Goal: Task Accomplishment & Management: Use online tool/utility

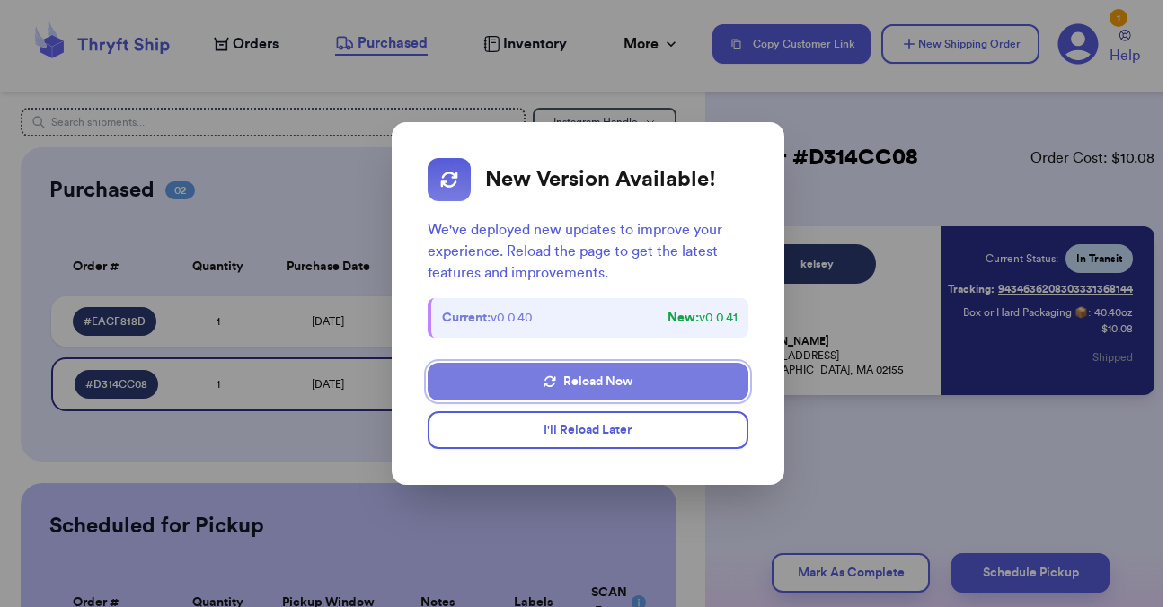
click at [583, 382] on button "Reload Now" at bounding box center [588, 382] width 320 height 38
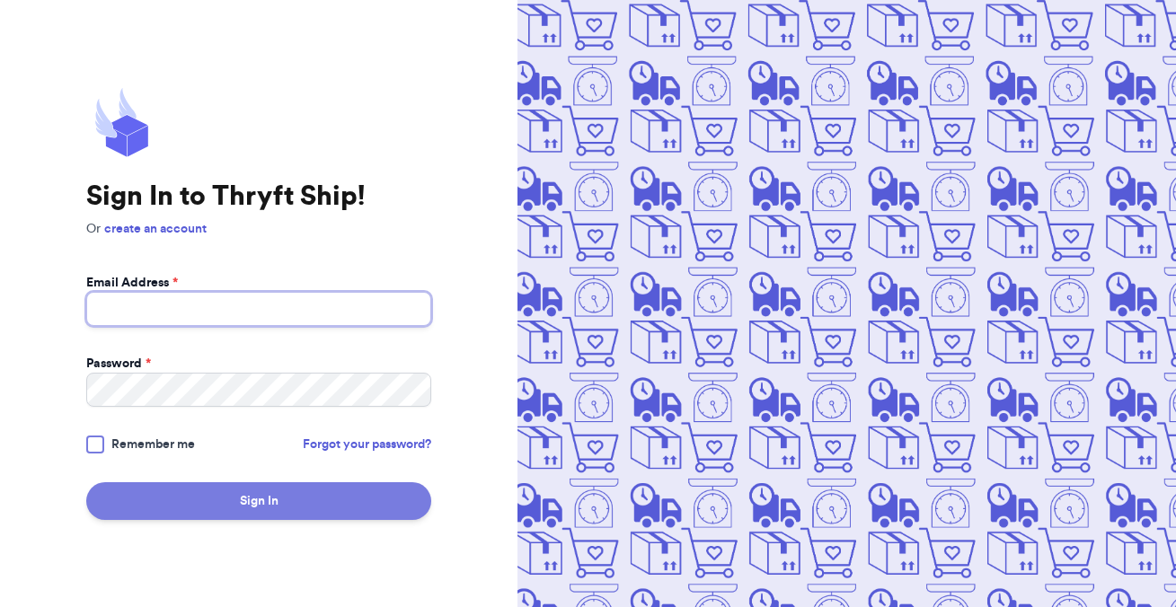
type input "kmccarville12@gmail.com"
click at [221, 501] on button "Sign In" at bounding box center [258, 501] width 345 height 38
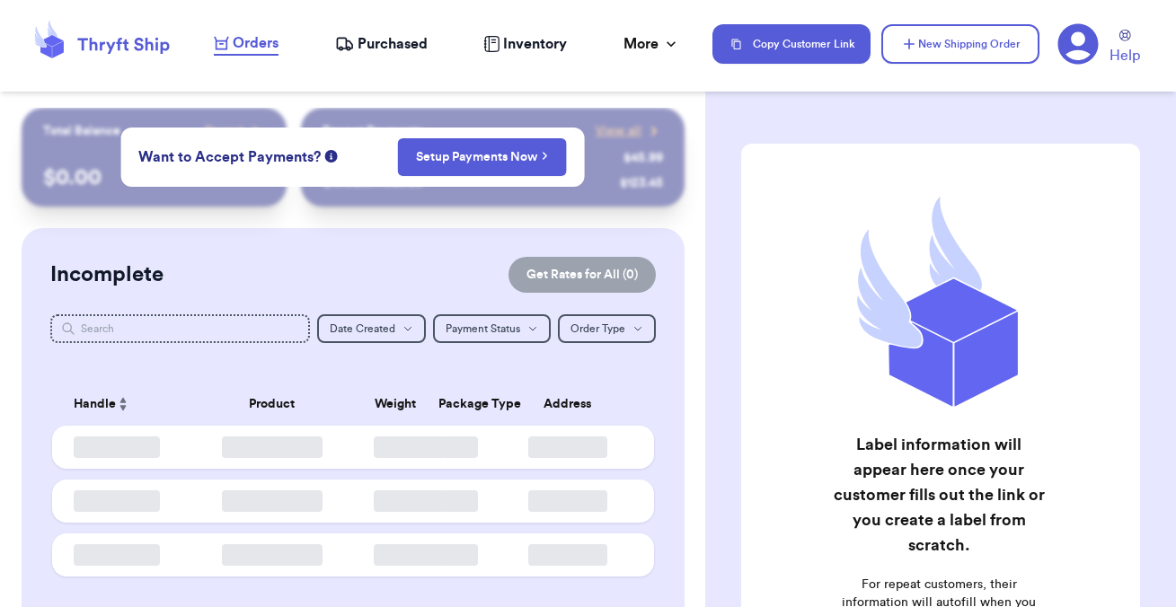
checkbox input "false"
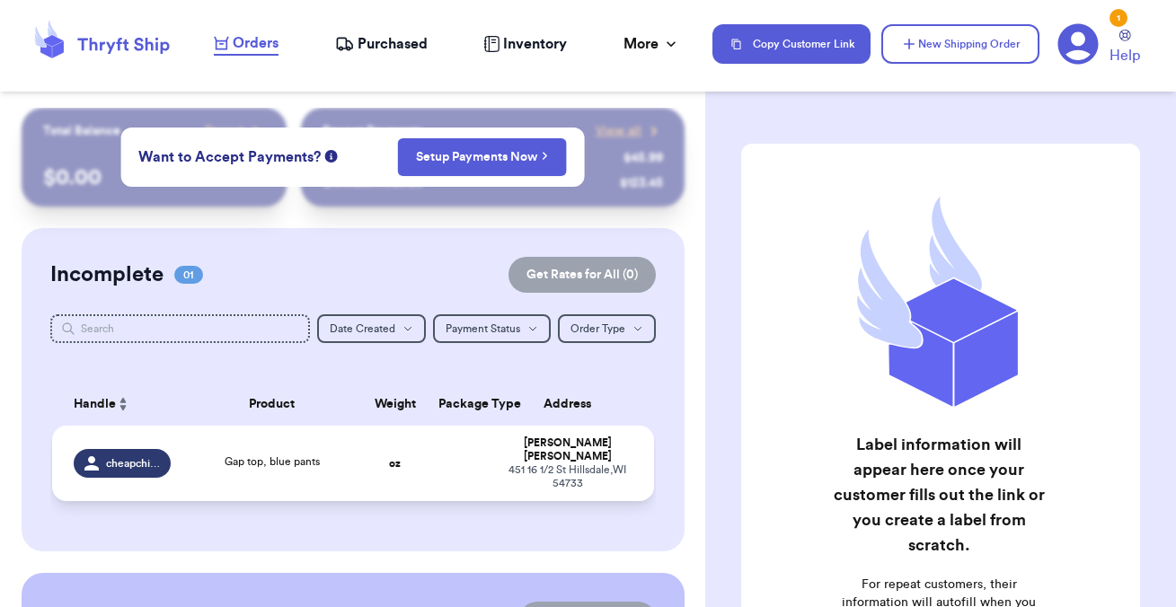
click at [293, 457] on span "Gap top, blue pants" at bounding box center [272, 461] width 95 height 11
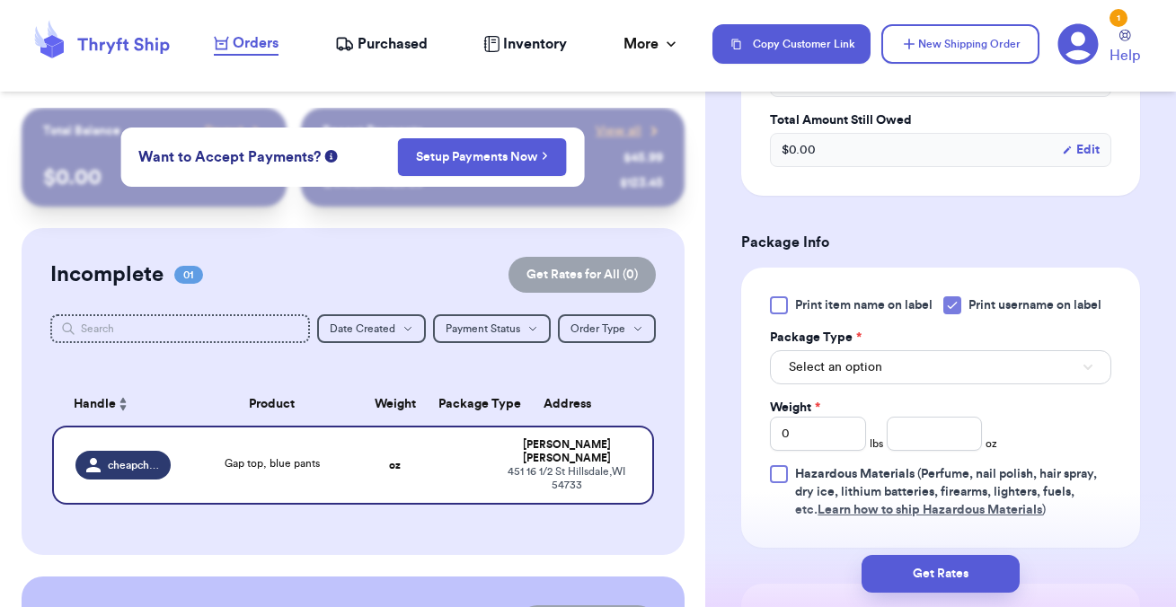
scroll to position [639, 0]
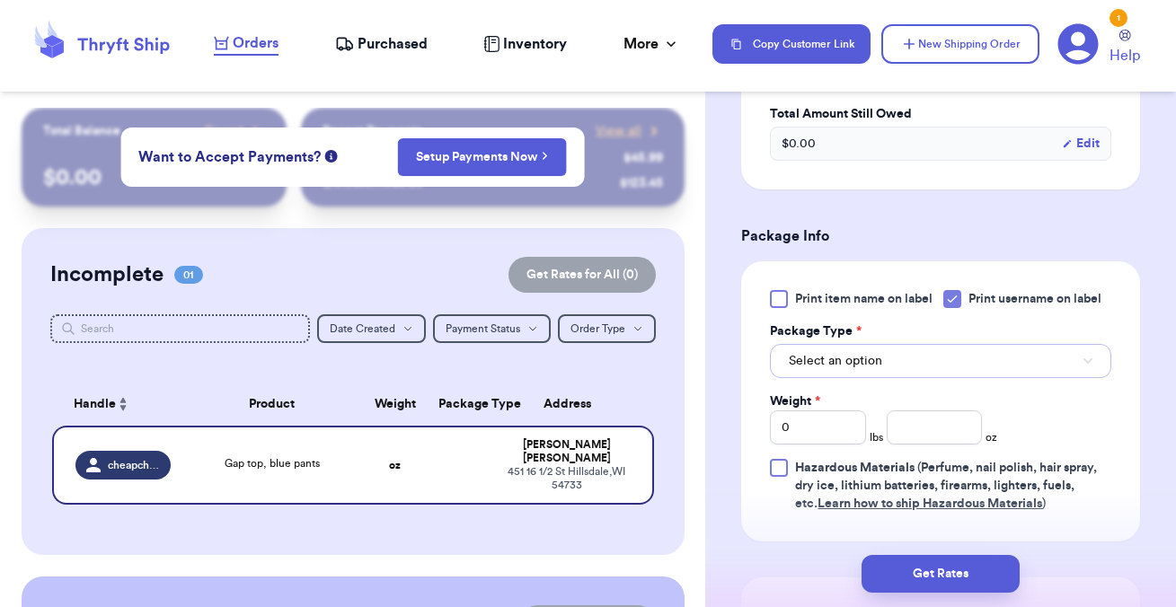
click at [855, 358] on span "Select an option" at bounding box center [835, 361] width 93 height 18
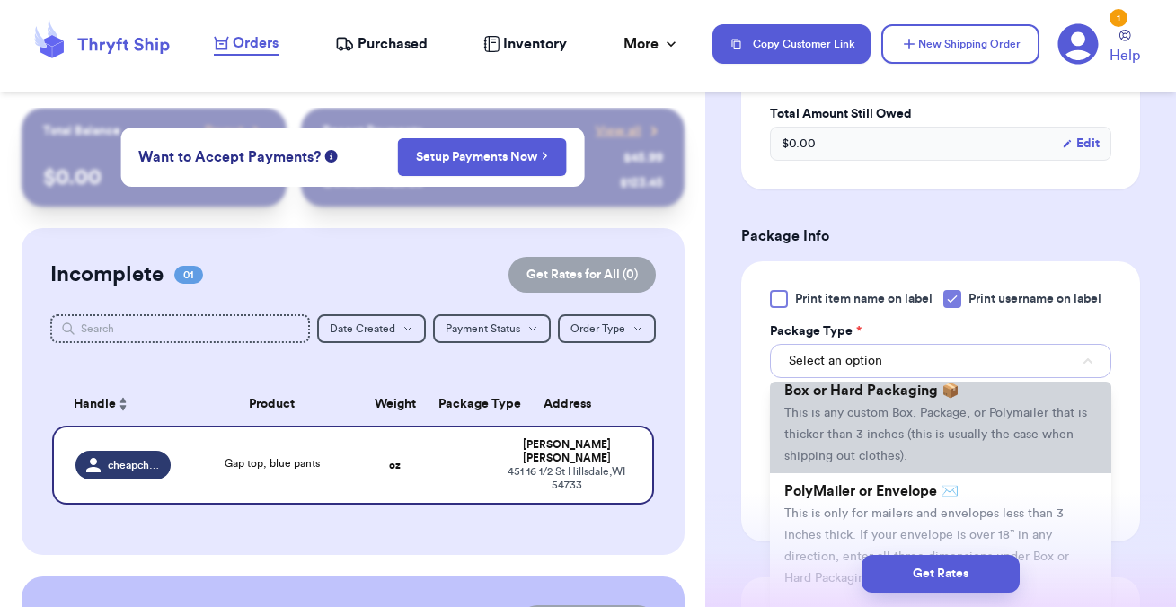
scroll to position [71, 0]
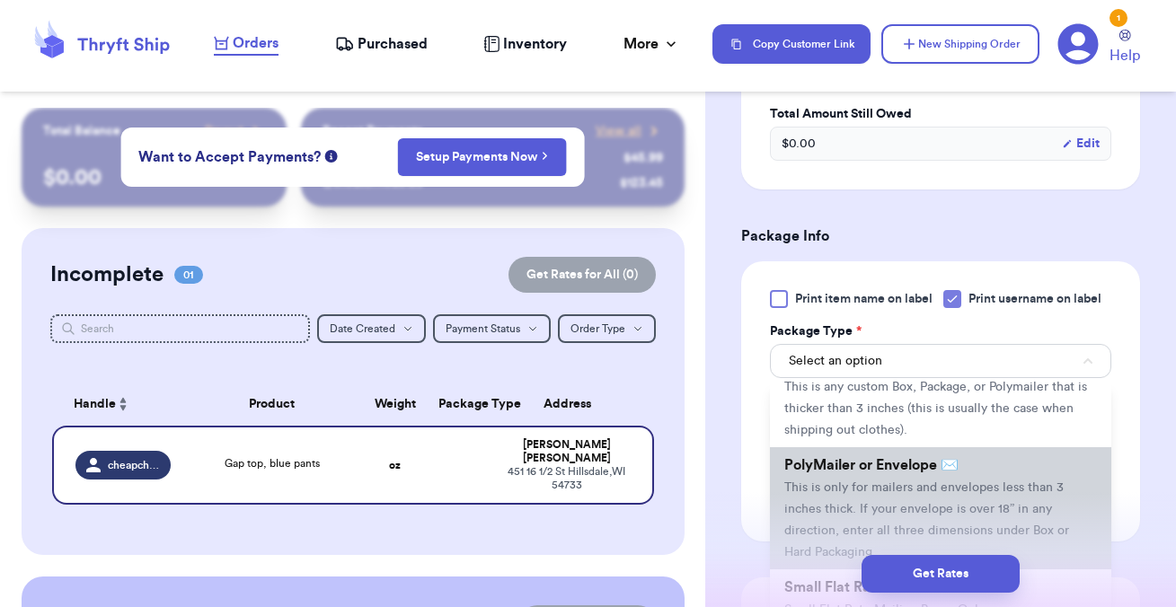
click at [840, 479] on li "PolyMailer or Envelope ✉️ This is only for mailers and envelopes less than 3 in…" at bounding box center [940, 508] width 341 height 122
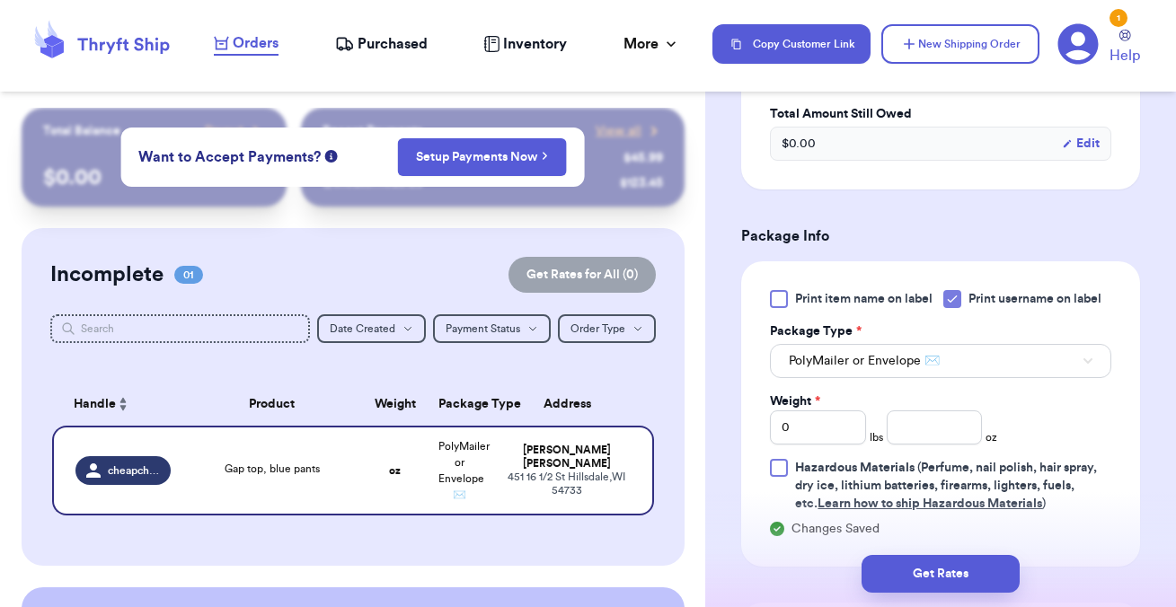
click at [705, 453] on div "Shipping Information Delete Label Customer Info Order created: 10/02, 09:50 PM …" at bounding box center [940, 266] width 471 height 1595
click at [912, 435] on input "number" at bounding box center [935, 428] width 96 height 34
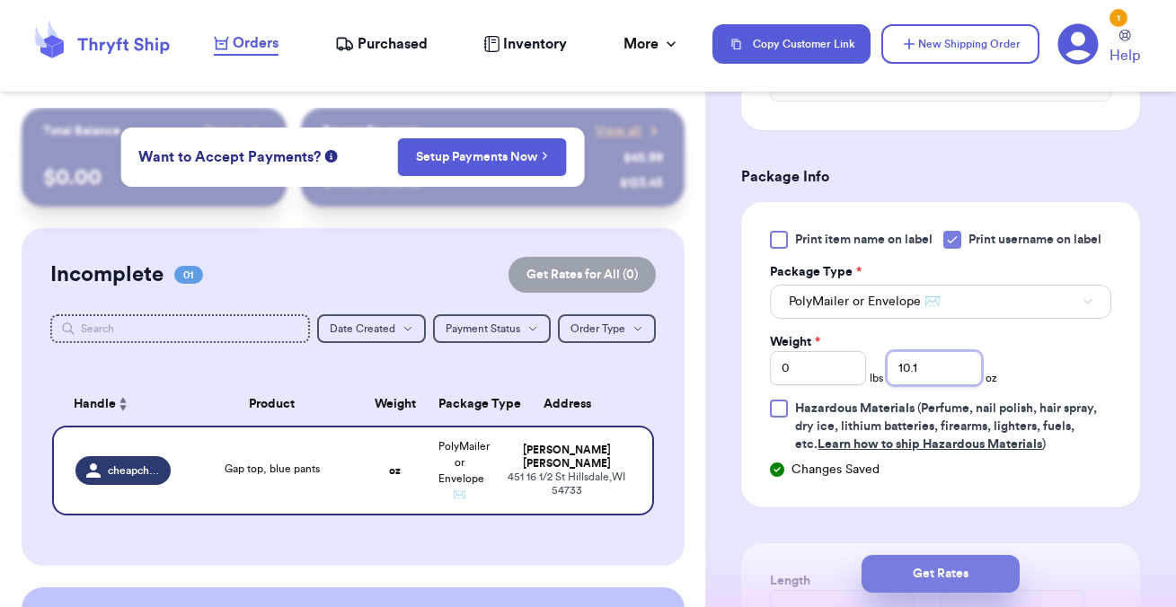
type input "10.1"
click at [927, 567] on button "Get Rates" at bounding box center [940, 574] width 158 height 38
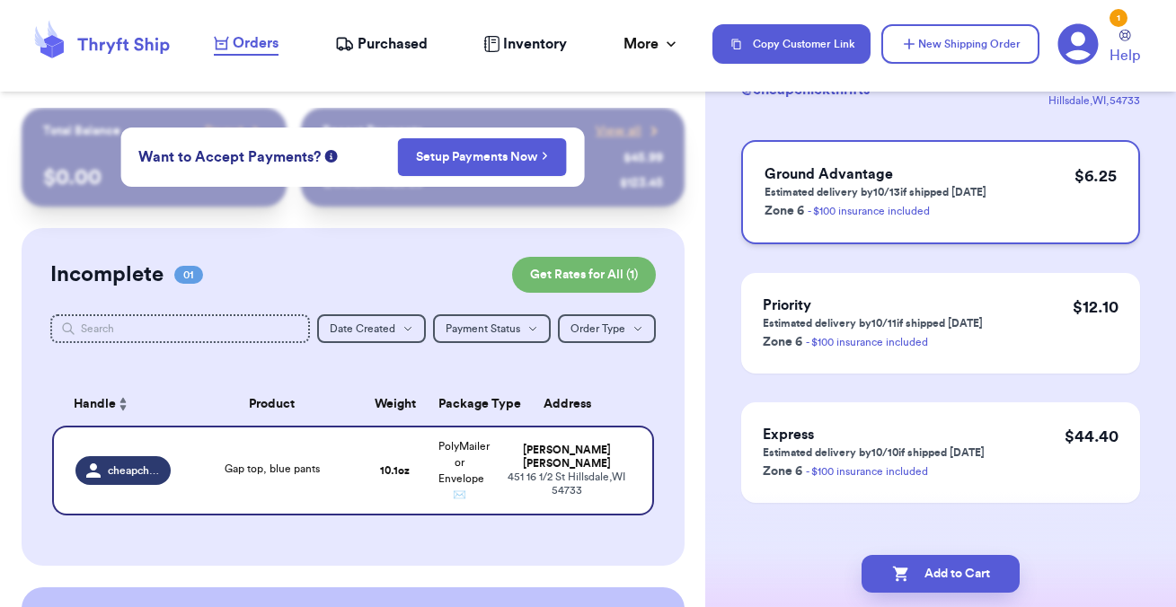
scroll to position [169, 0]
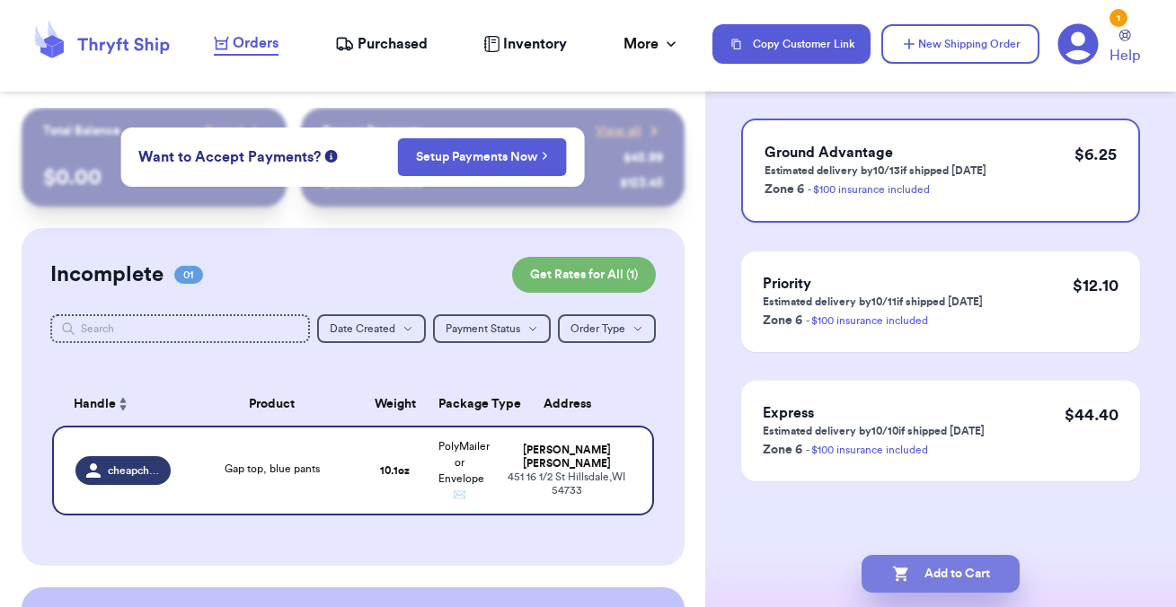
click at [923, 572] on button "Add to Cart" at bounding box center [940, 574] width 158 height 38
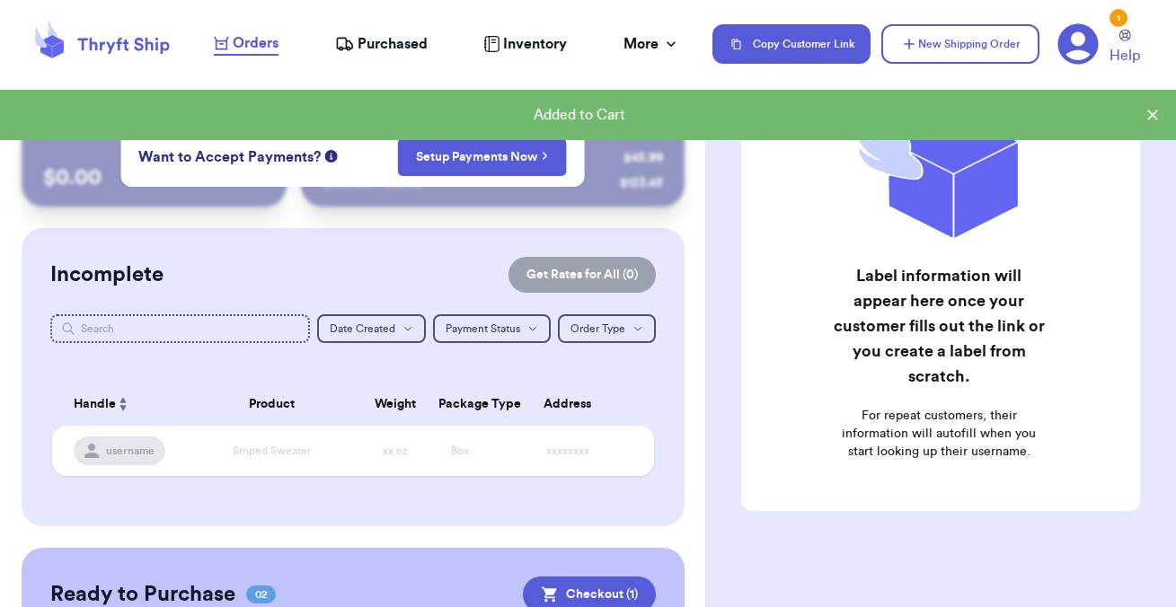
scroll to position [0, 0]
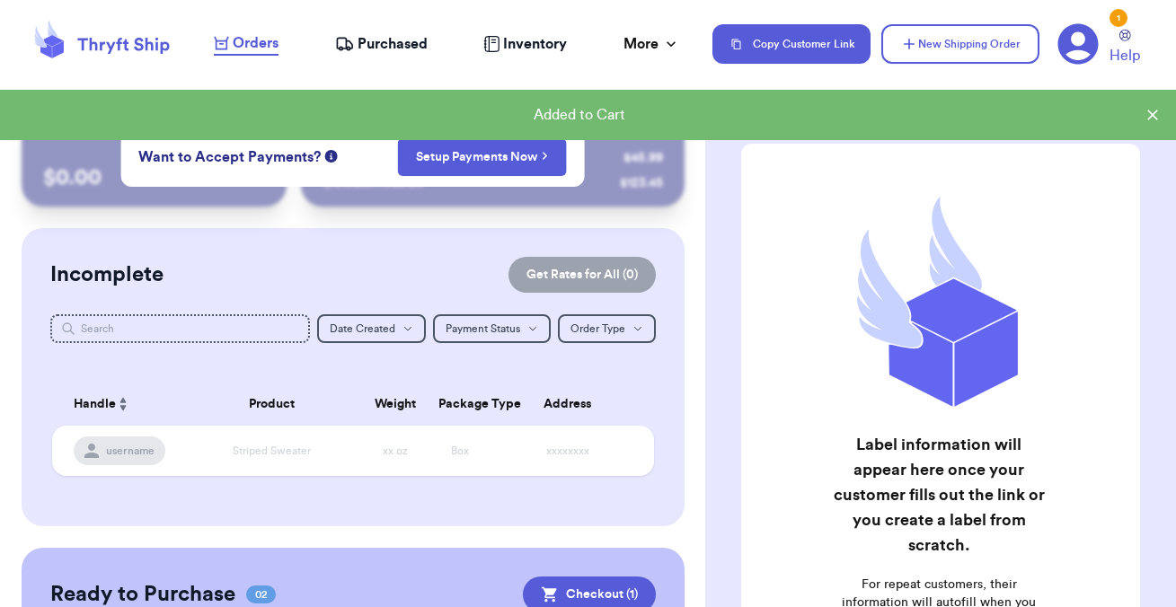
click at [1157, 112] on icon at bounding box center [1153, 115] width 18 height 18
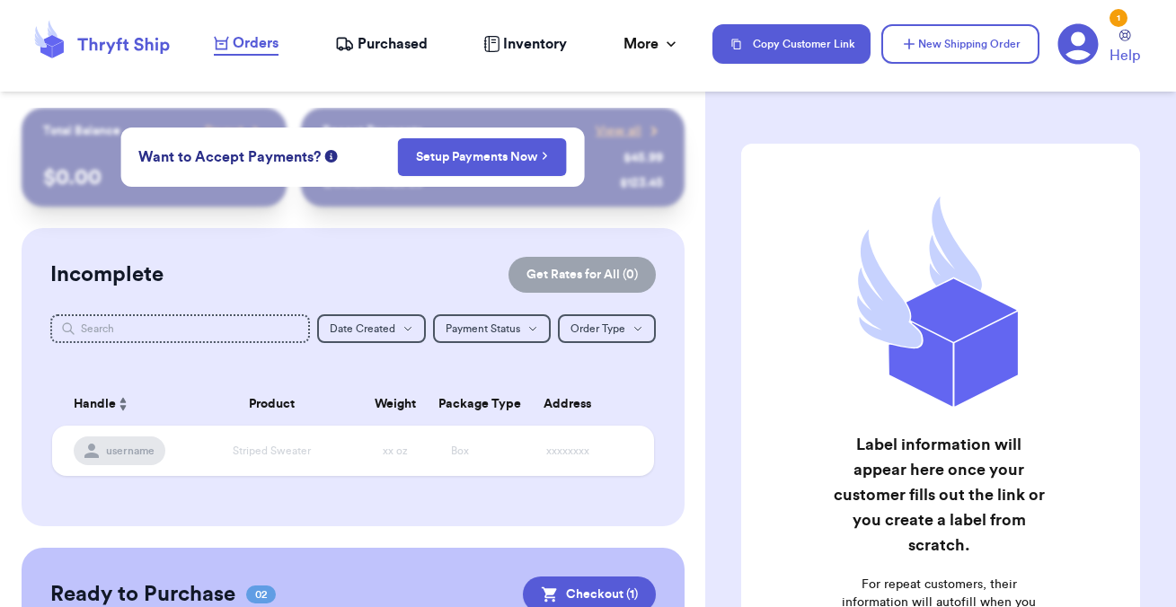
click at [349, 163] on div "Want to Accept Payments? Setup Payments Now" at bounding box center [352, 157] width 464 height 59
click at [365, 232] on div "Incomplete Get Rates for All ( 0 ) Get Rates for All ( 0 ) Date Created Date Cr…" at bounding box center [353, 377] width 663 height 298
click at [544, 158] on icon "button" at bounding box center [545, 156] width 4 height 8
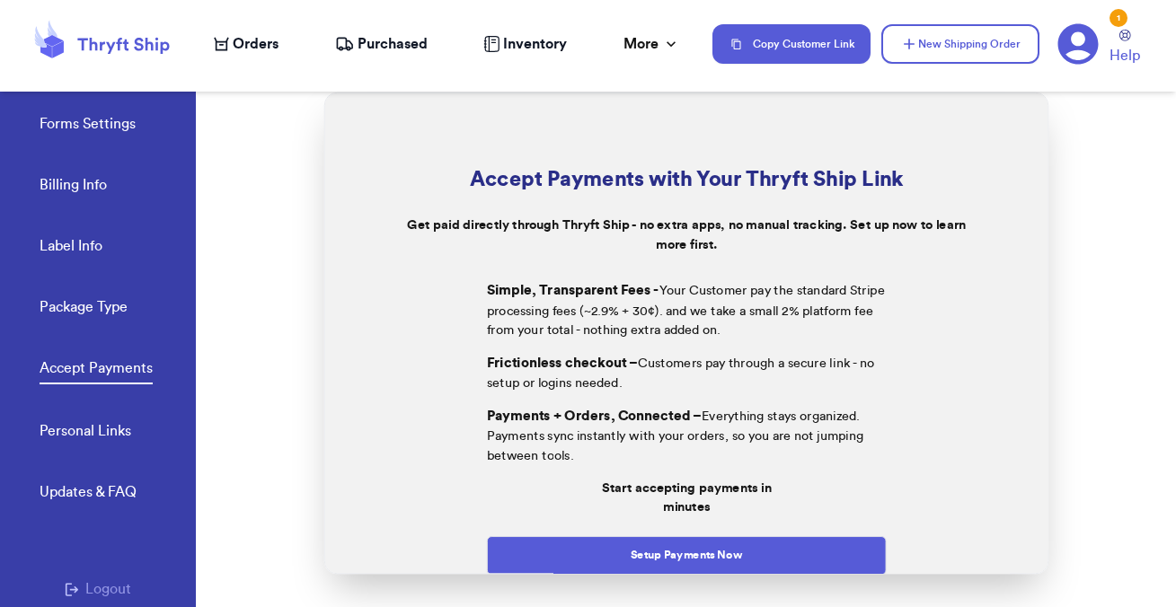
click at [261, 41] on span "Orders" at bounding box center [256, 44] width 46 height 22
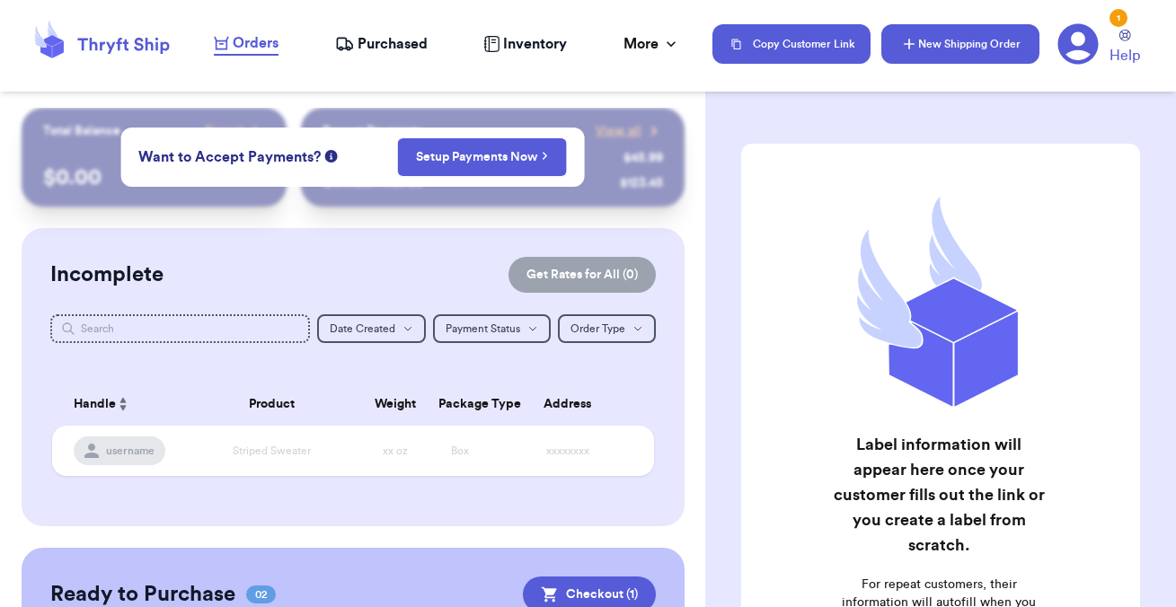
click at [932, 57] on button "New Shipping Order" at bounding box center [960, 44] width 158 height 40
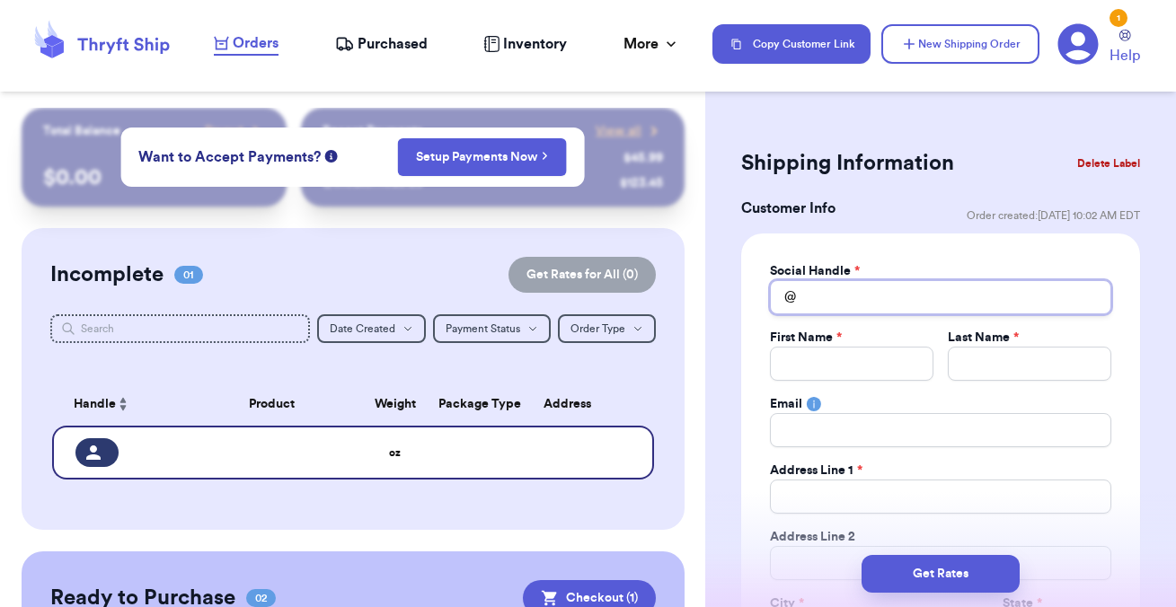
click at [860, 288] on input "Total Amount Paid" at bounding box center [940, 297] width 341 height 34
type input "m"
type input "ma"
type input "mad"
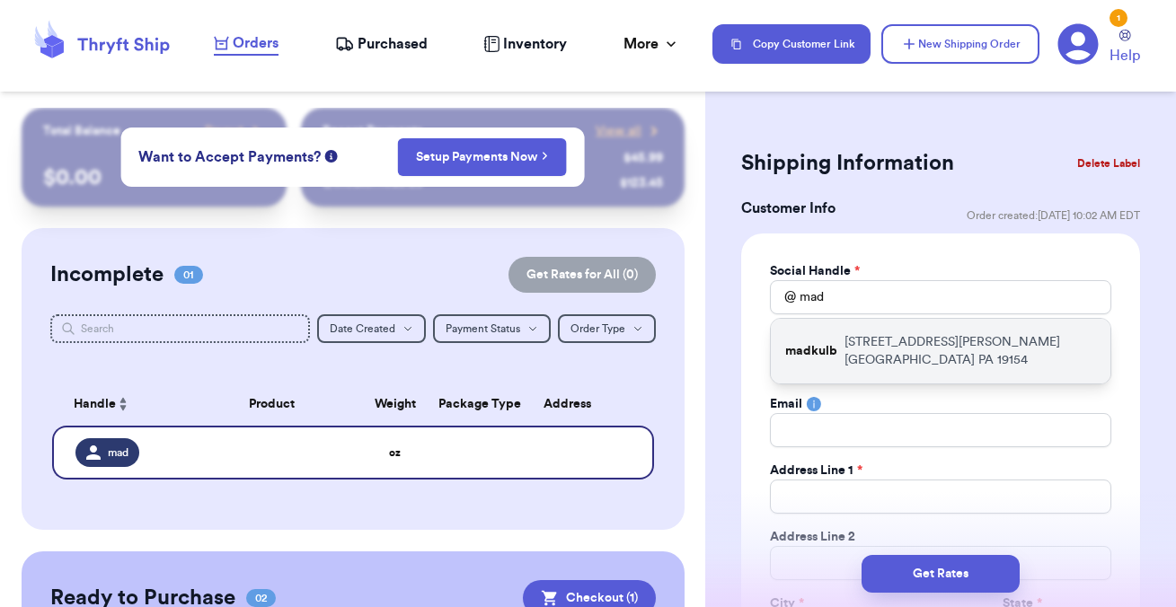
click at [890, 337] on p "12713 Hollins rd Philadelphia PA 19154" at bounding box center [970, 351] width 252 height 36
type input "madkulb"
type input "Madison"
type input "Powell"
type input "madkulb@icloud.com"
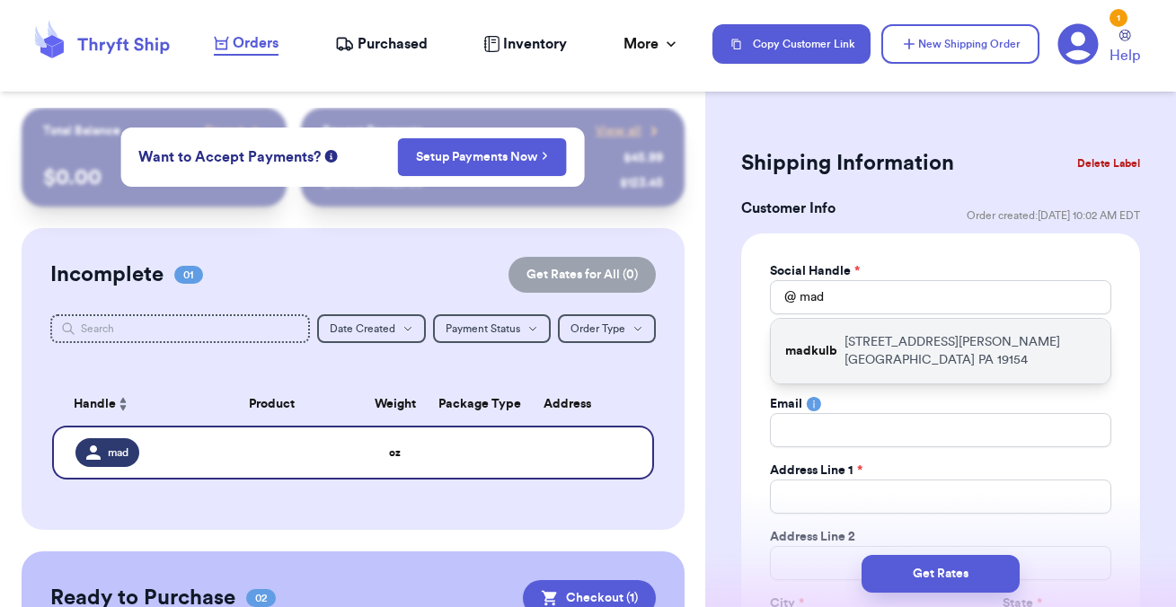
type input "12713 Hollins rd"
type input "Philadelphia"
select select "PA"
type input "19154"
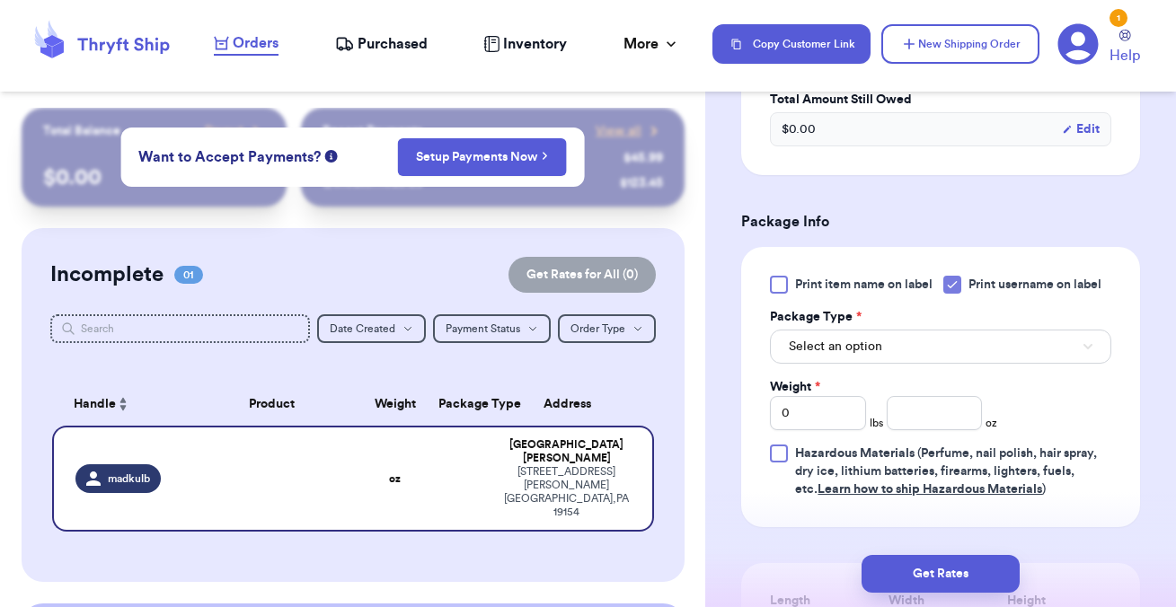
scroll to position [1039, 0]
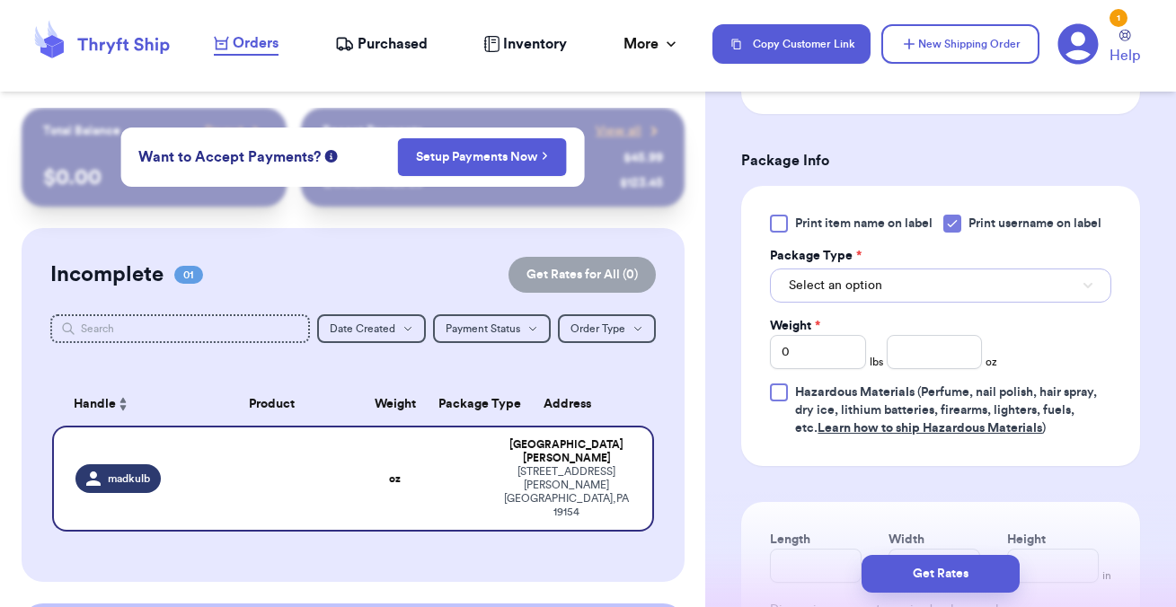
click at [898, 297] on button "Select an option" at bounding box center [940, 286] width 341 height 34
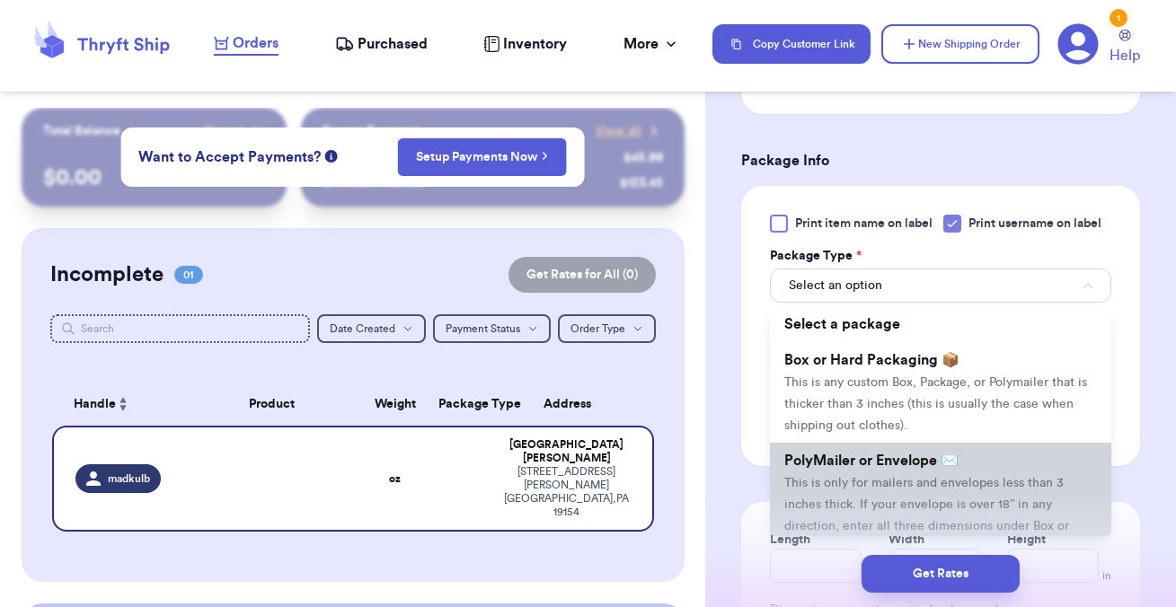
click at [861, 468] on span "PolyMailer or Envelope ✉️" at bounding box center [871, 461] width 174 height 14
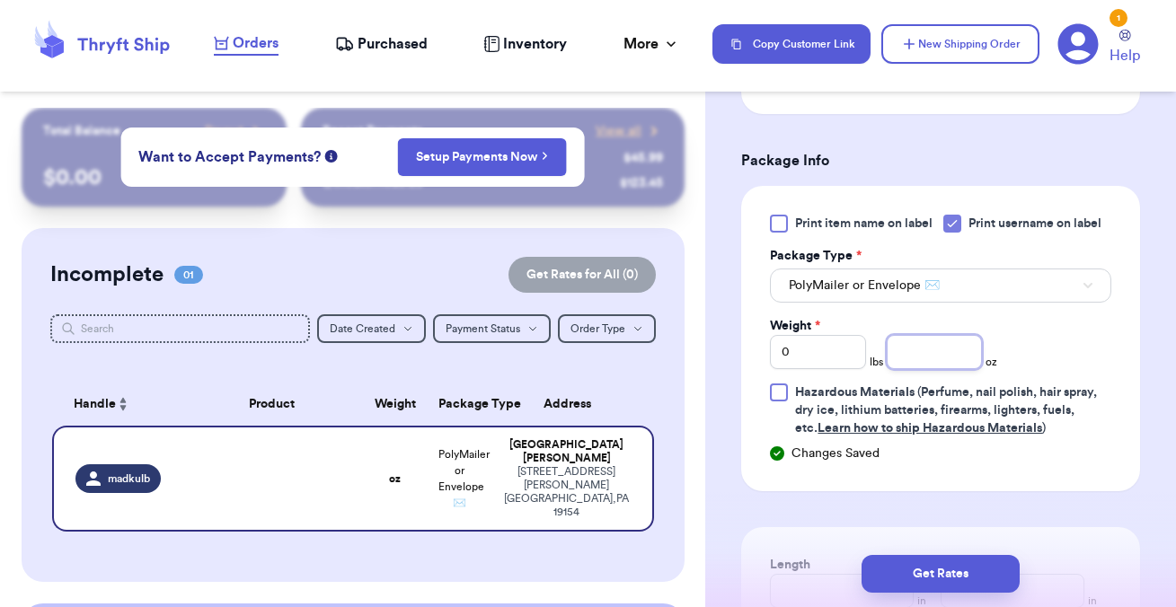
click at [940, 344] on input "number" at bounding box center [935, 352] width 96 height 34
type input "9.6"
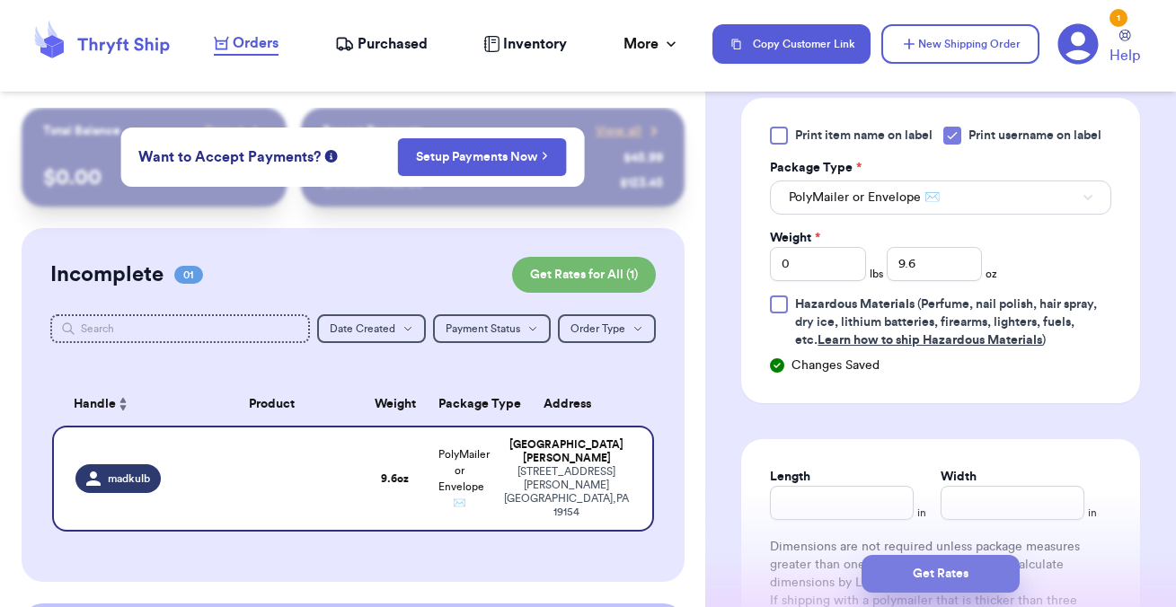
click at [948, 573] on button "Get Rates" at bounding box center [940, 574] width 158 height 38
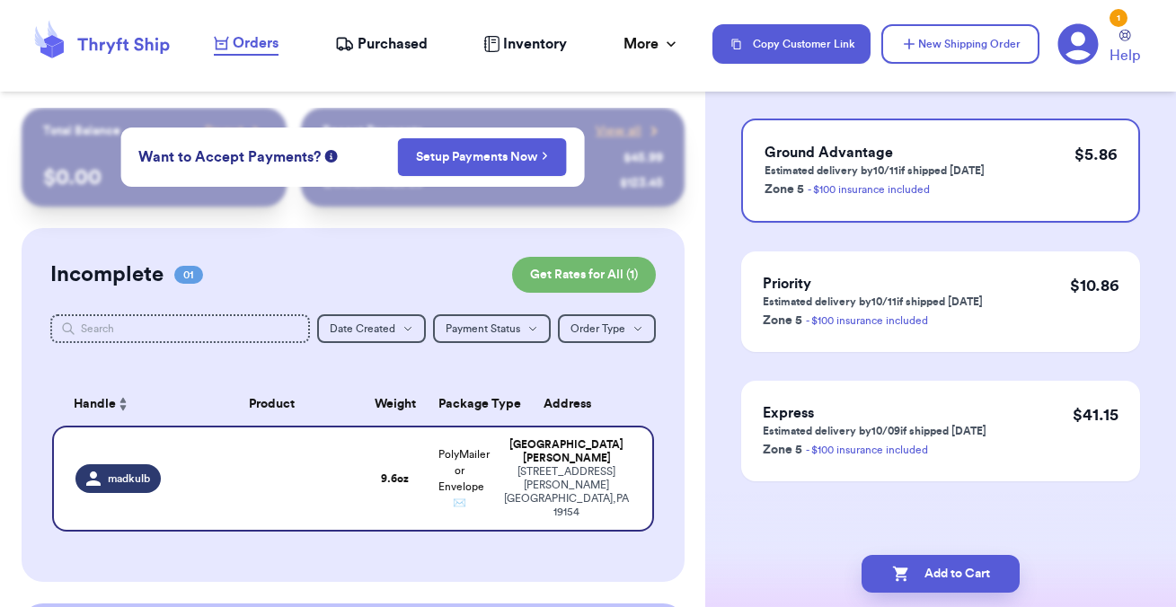
scroll to position [0, 0]
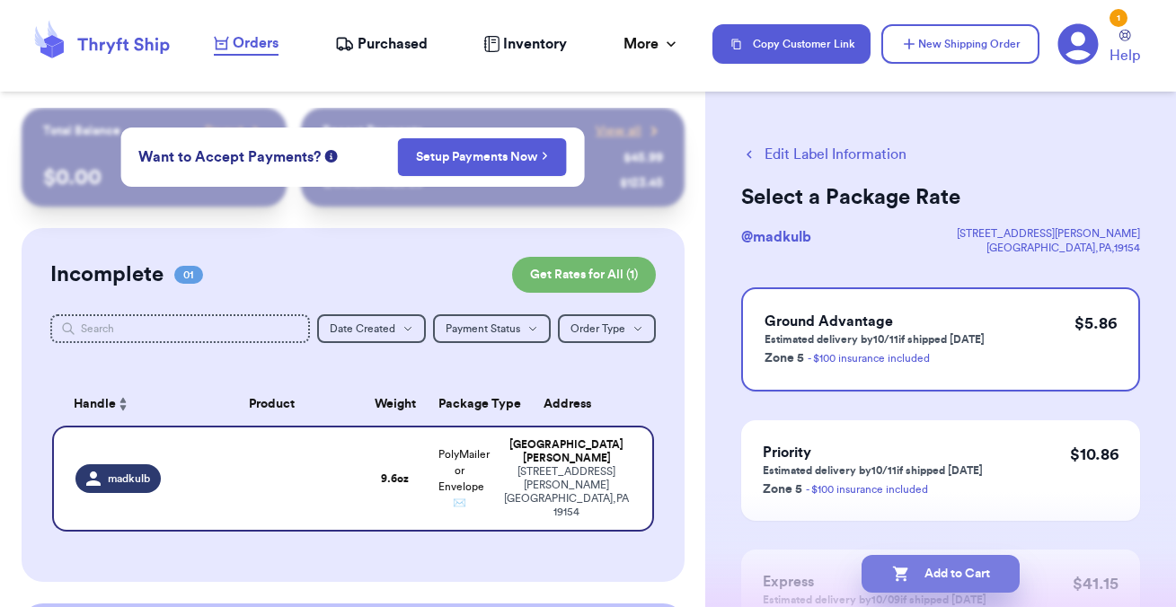
click at [947, 576] on button "Add to Cart" at bounding box center [940, 574] width 158 height 38
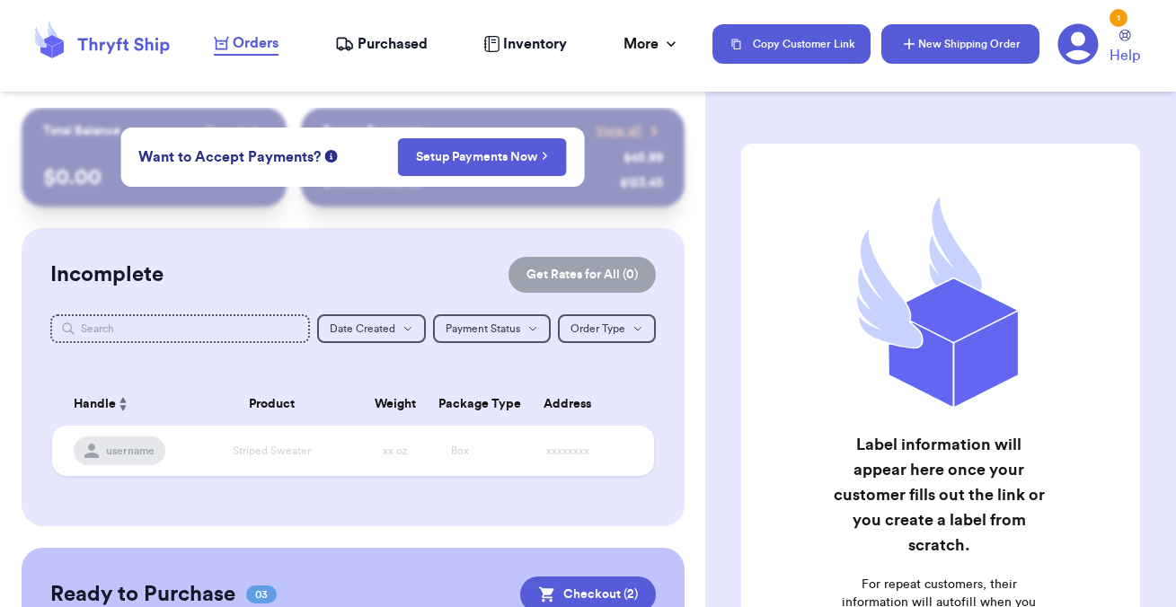
click at [957, 49] on button "New Shipping Order" at bounding box center [960, 44] width 158 height 40
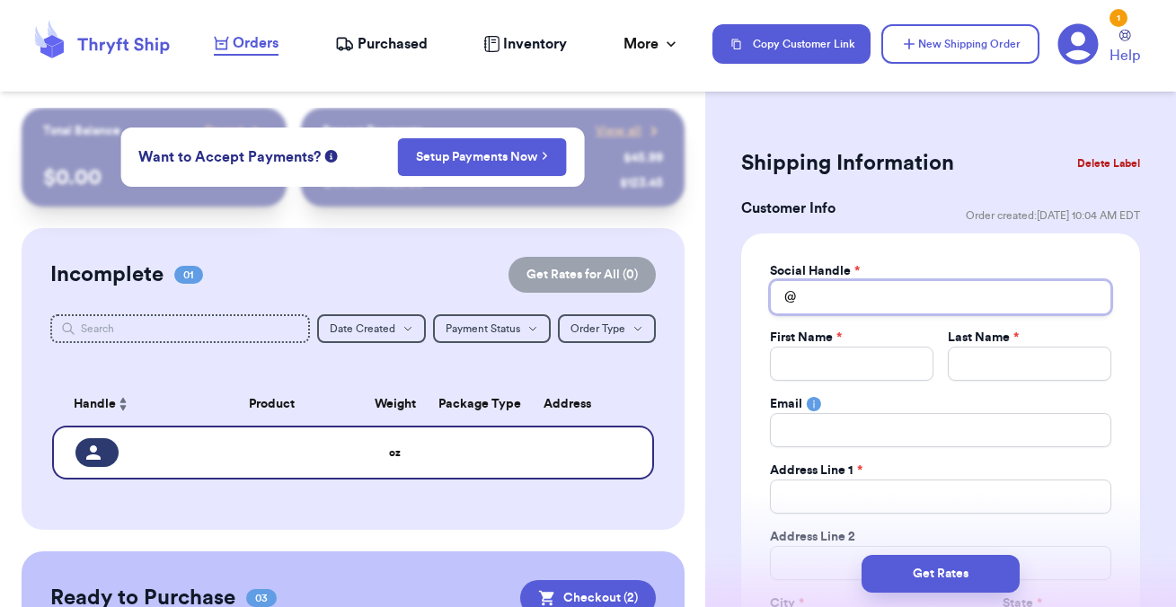
click at [856, 297] on input "Total Amount Paid" at bounding box center [940, 297] width 341 height 34
type input "s"
type input "sl"
type input "slo"
type input "slow"
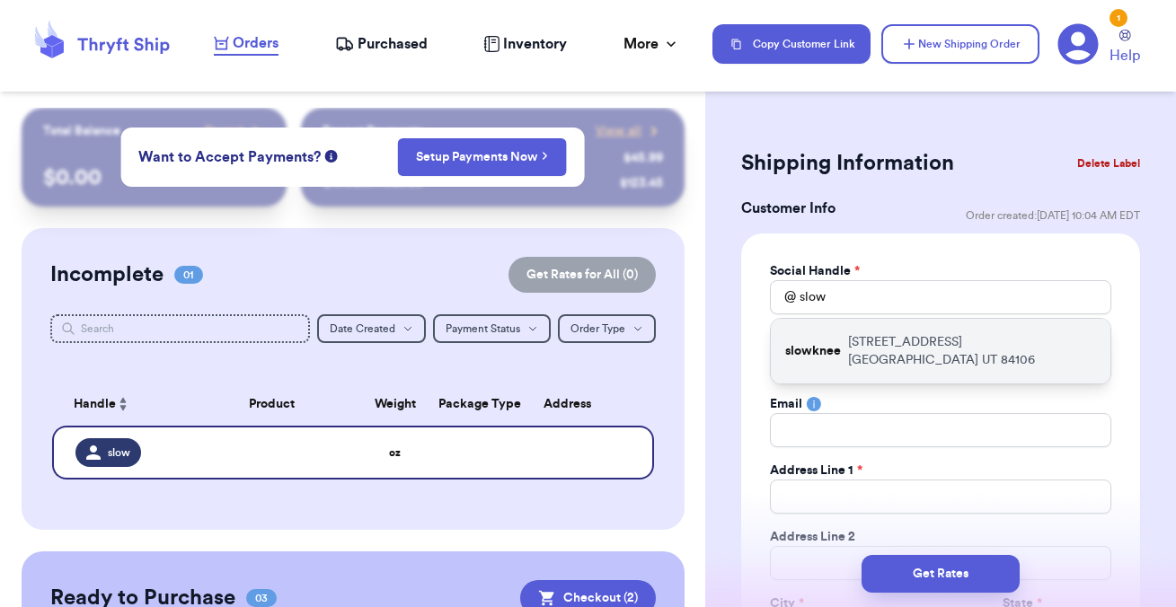
click at [858, 340] on p "1468 E Zenith Ave Salt Lake City UT 84106" at bounding box center [972, 351] width 248 height 36
type input "slowknee"
type input "Sloane"
type input "Reed"
type input "sloanestock@gmail.com"
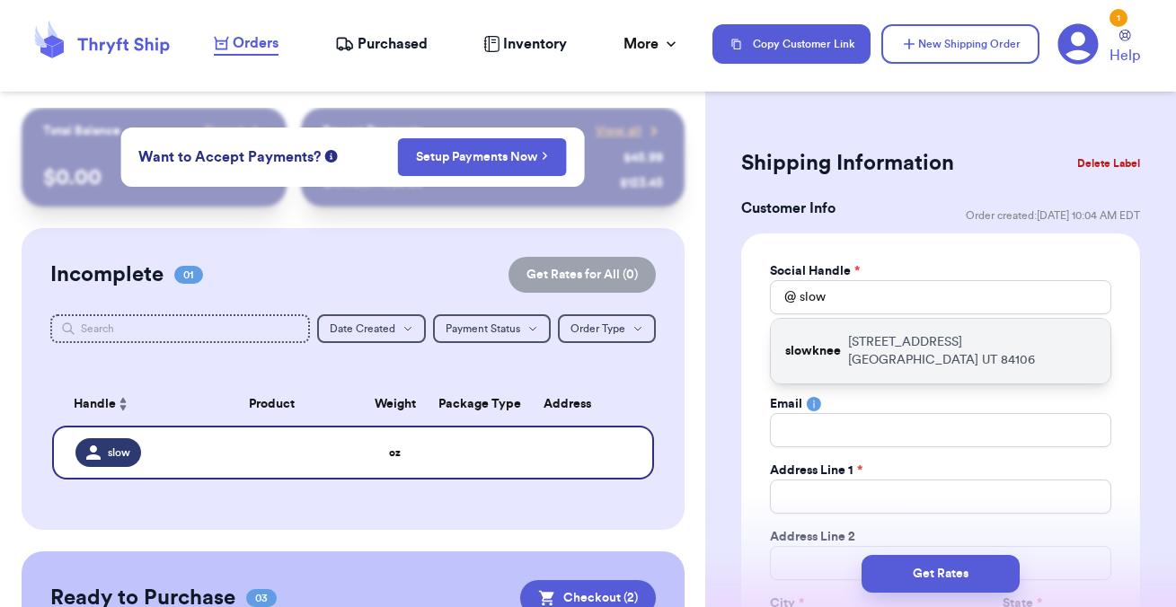
type input "1468 E Zenith Ave"
type input "Salt Lake City"
select select "UT"
type input "84106"
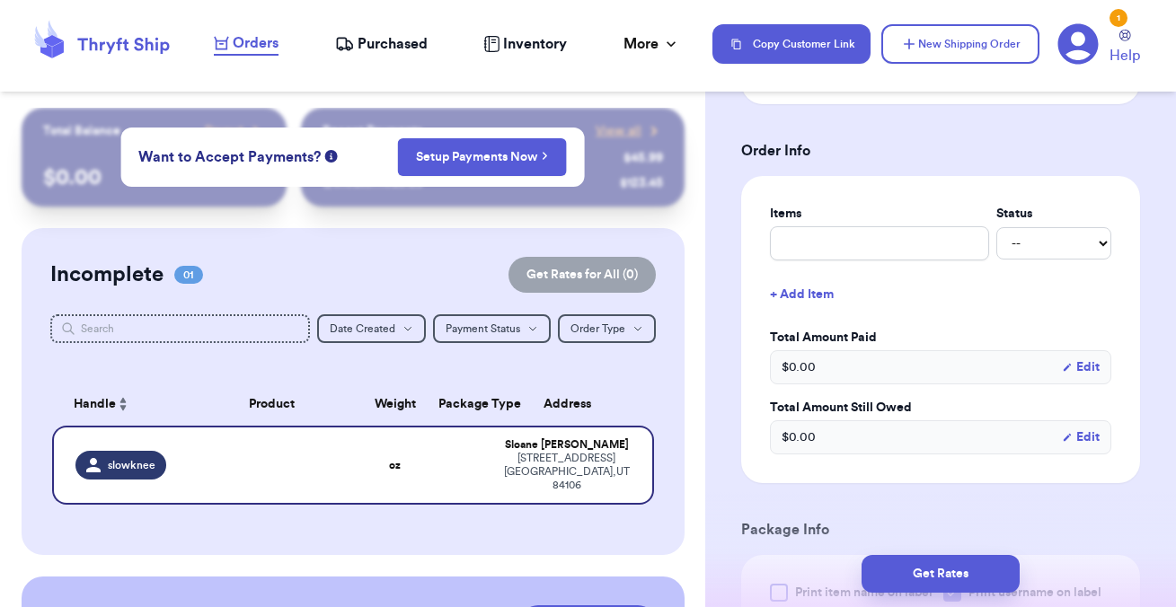
scroll to position [990, 0]
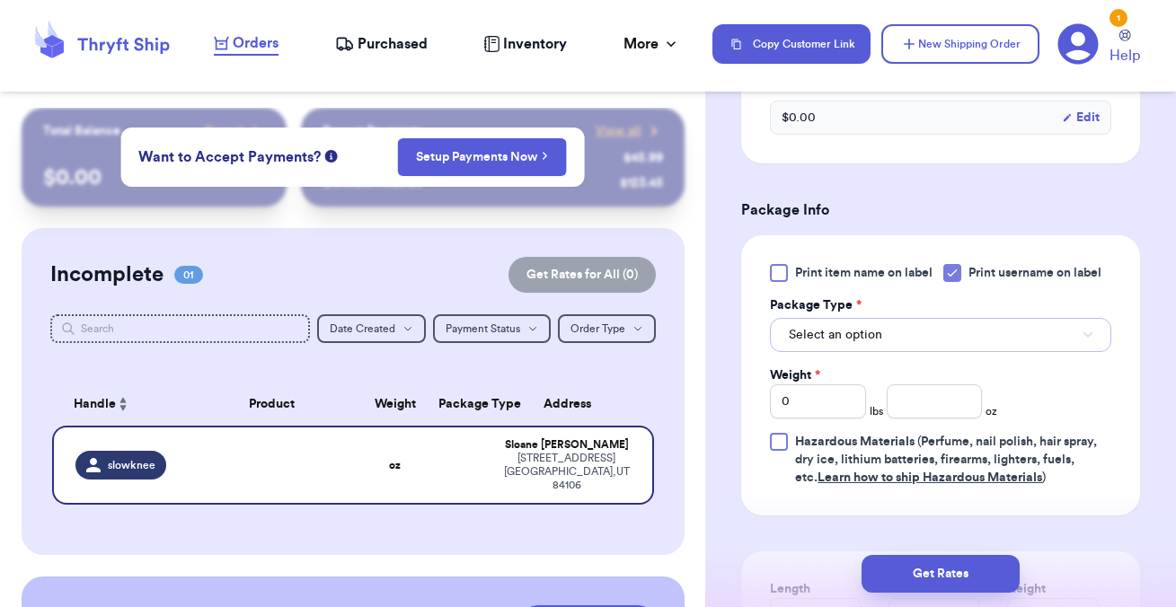
click at [860, 335] on span "Select an option" at bounding box center [835, 335] width 93 height 18
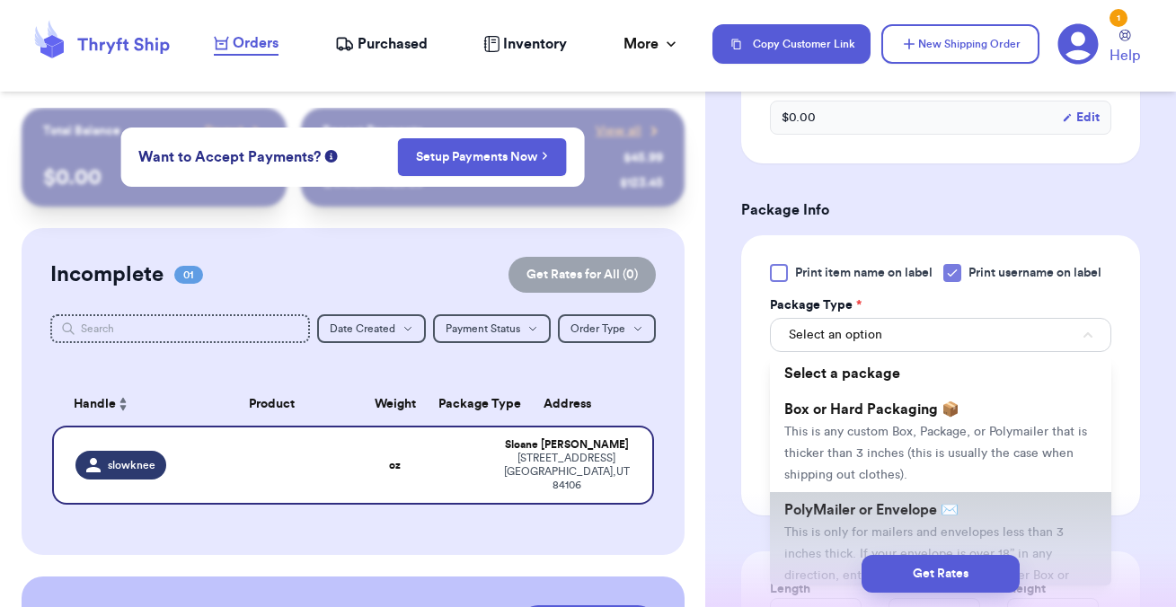
click at [844, 536] on span "This is only for mailers and envelopes less than 3 inches thick. If your envelo…" at bounding box center [926, 564] width 285 height 77
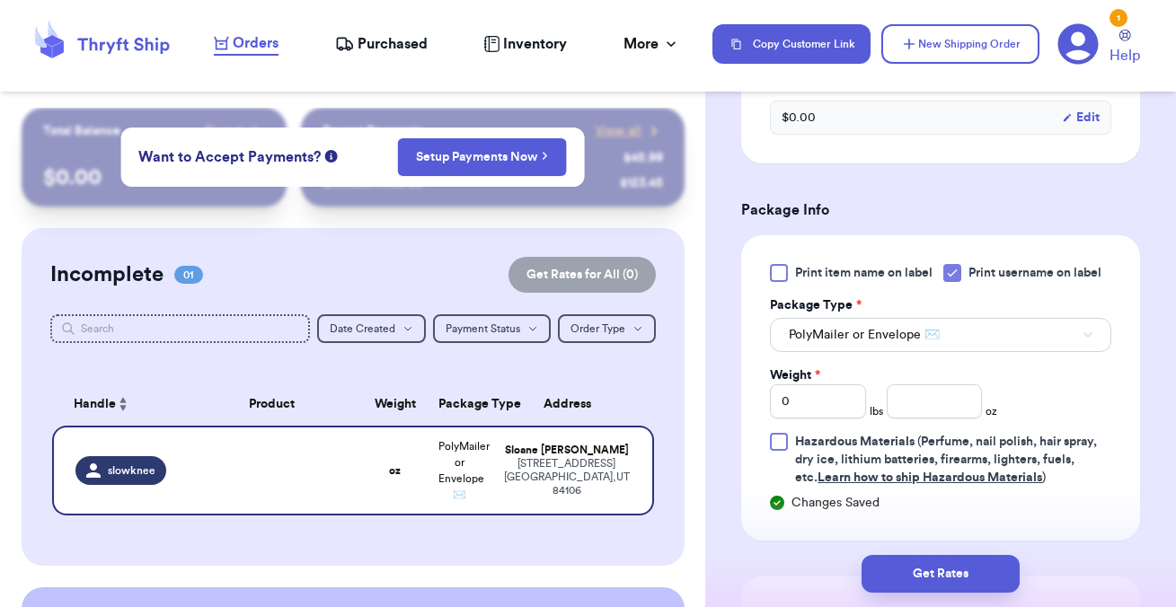
scroll to position [1123, 0]
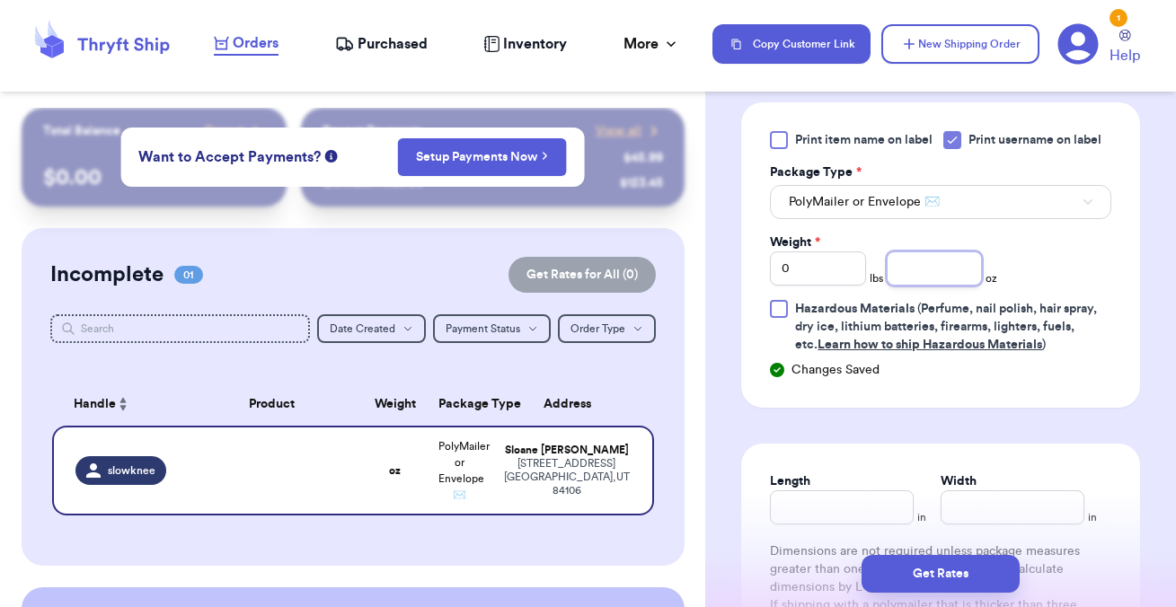
click at [921, 276] on input "number" at bounding box center [935, 269] width 96 height 34
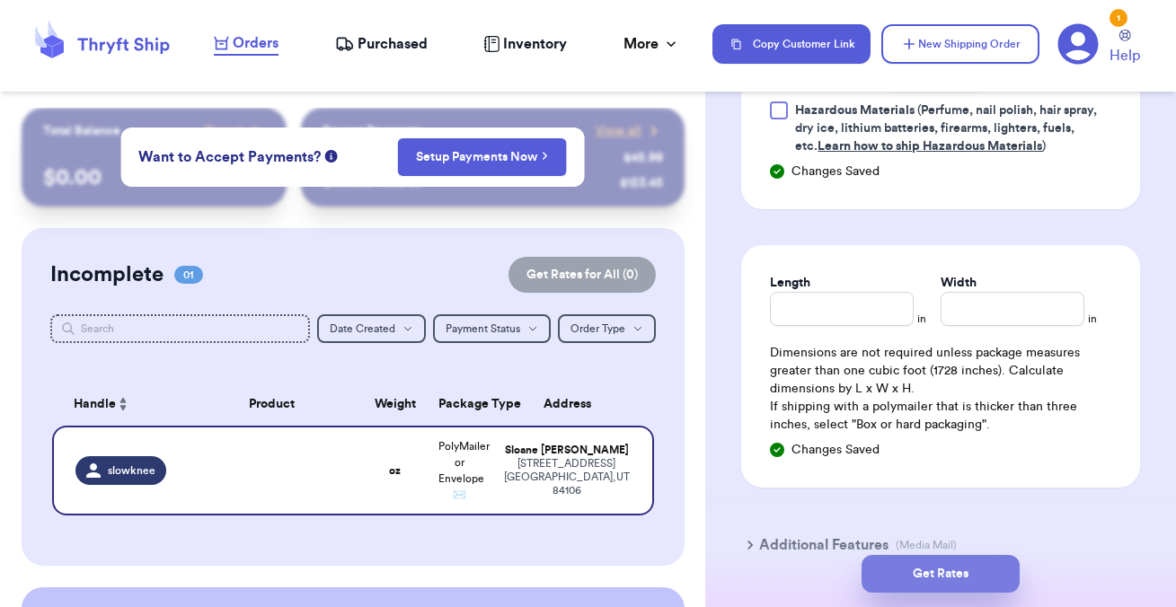
type input "14.4"
click at [918, 582] on button "Get Rates" at bounding box center [940, 574] width 158 height 38
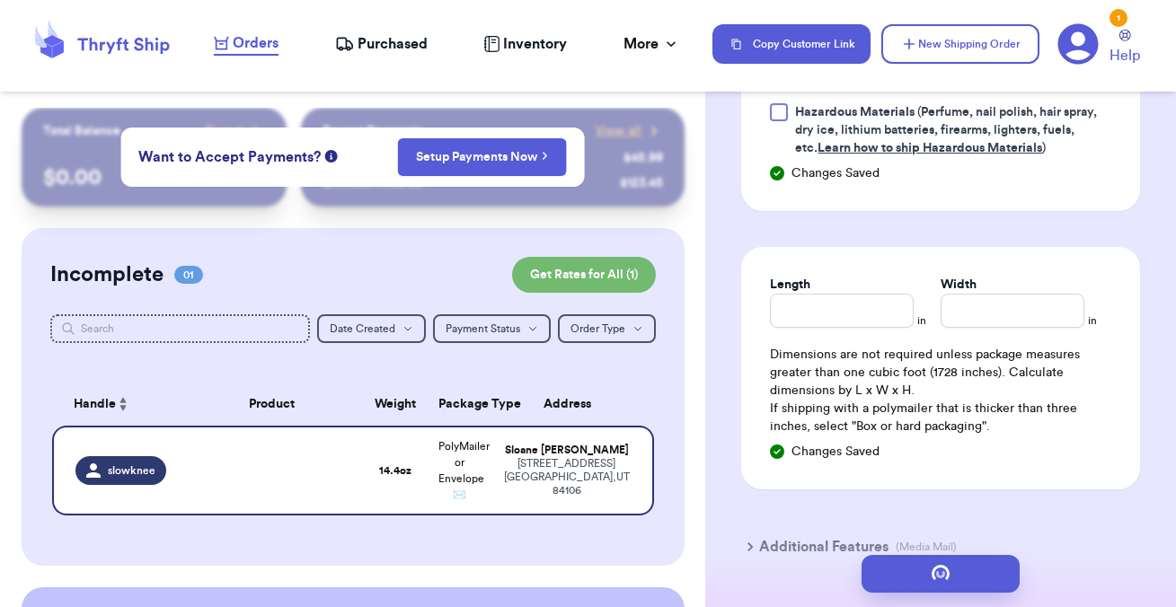
scroll to position [0, 0]
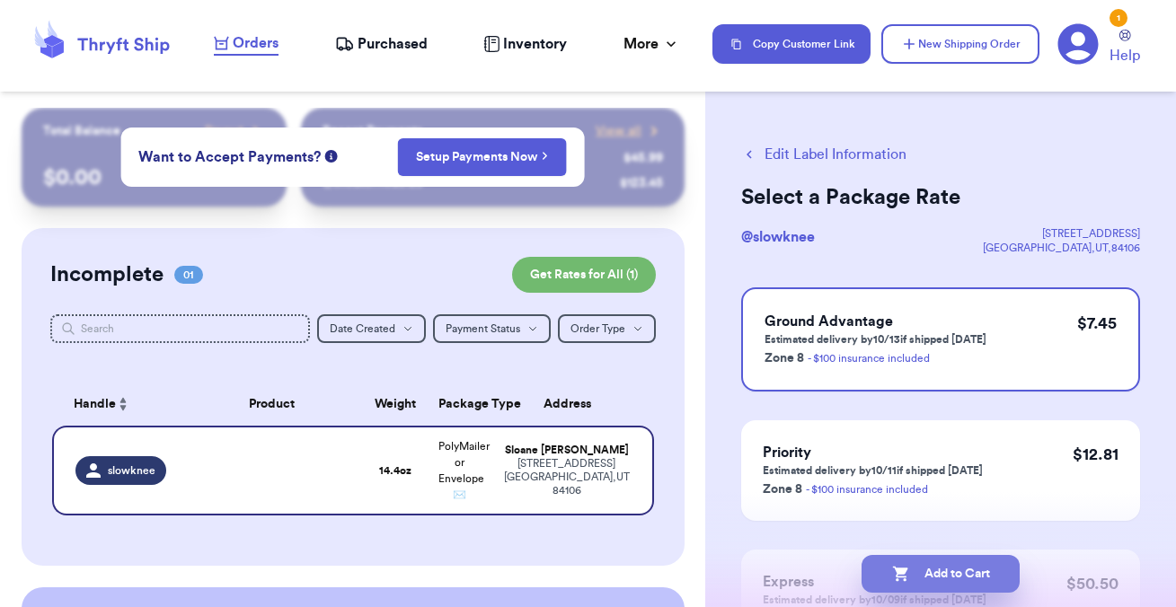
click at [929, 575] on button "Add to Cart" at bounding box center [940, 574] width 158 height 38
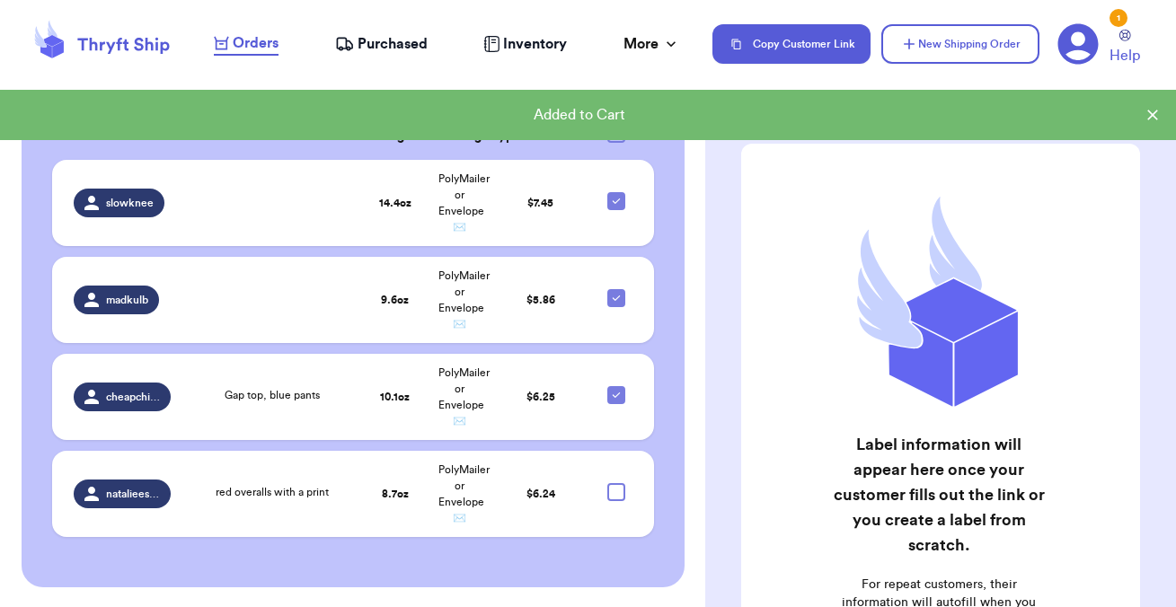
scroll to position [498, 0]
